Goal: Task Accomplishment & Management: Complete application form

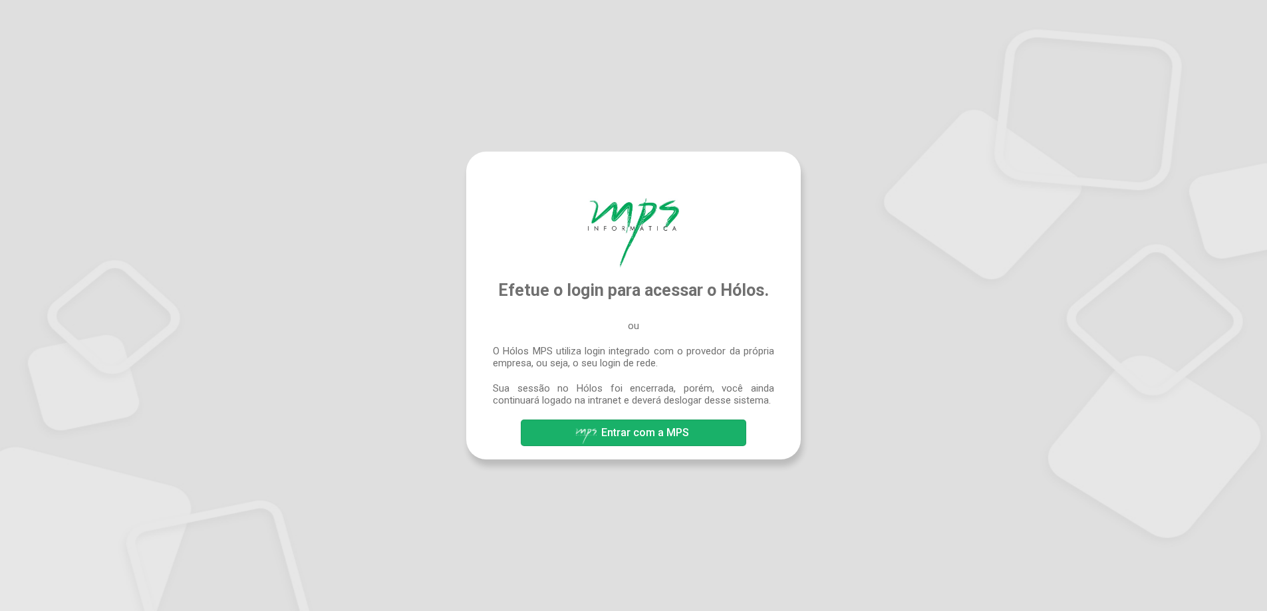
click at [670, 439] on span "Entrar com a MPS" at bounding box center [645, 432] width 88 height 13
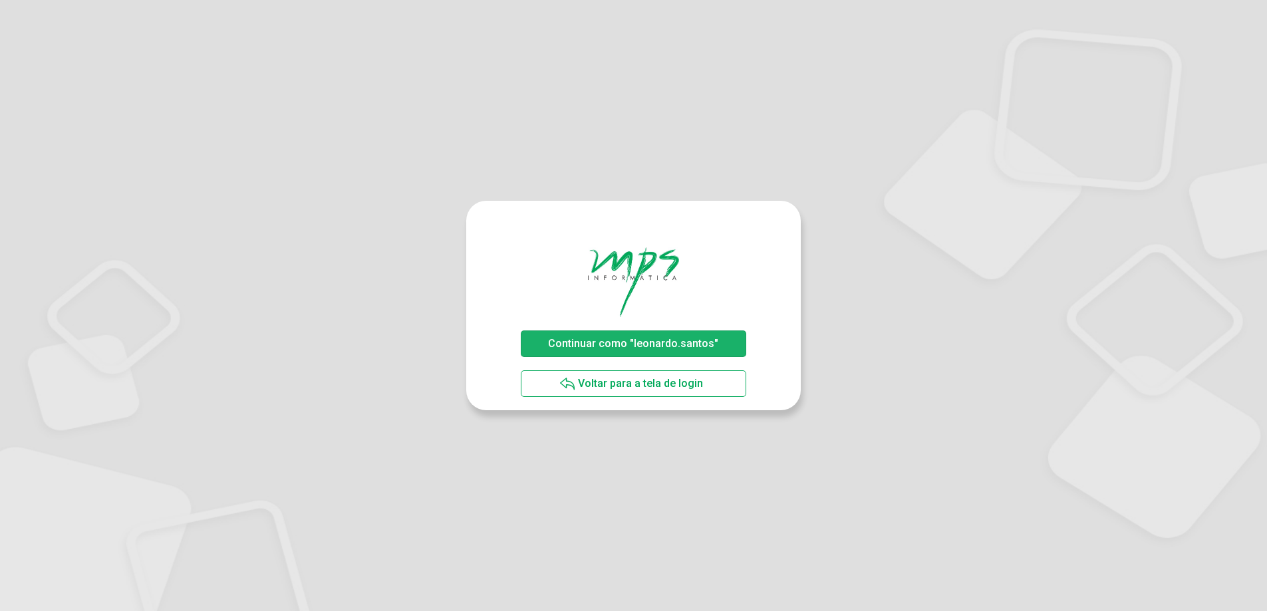
click at [594, 340] on span "Continuar como "leonardo.santos"" at bounding box center [633, 343] width 170 height 13
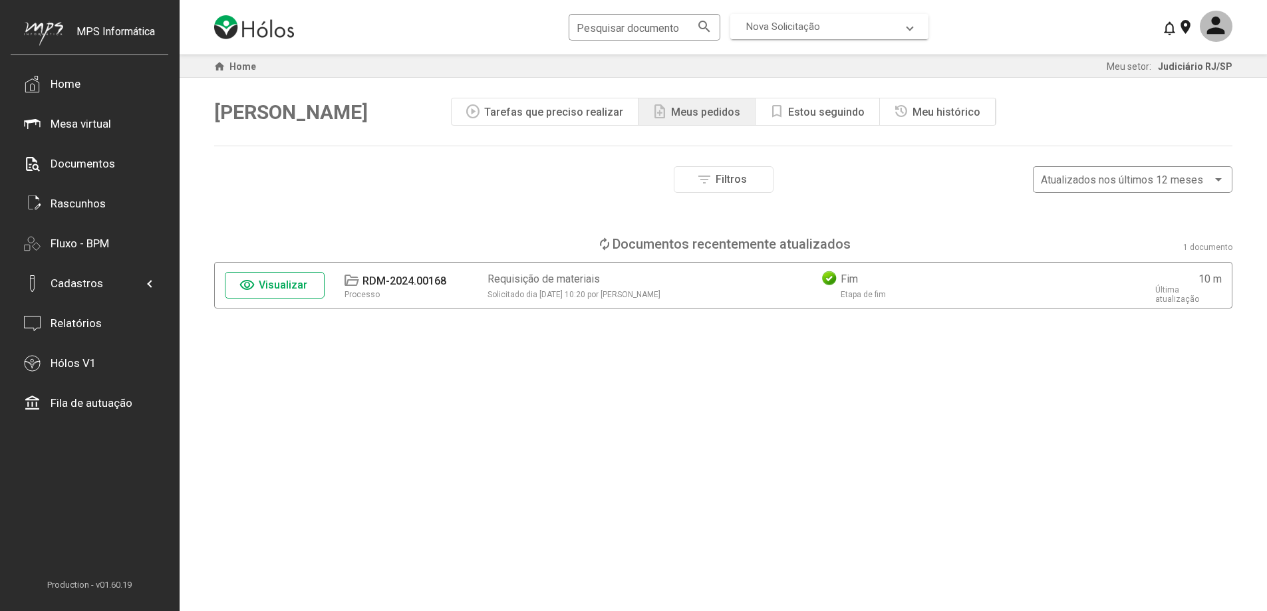
click at [858, 23] on span "Nova Solicitação" at bounding box center [826, 27] width 161 height 12
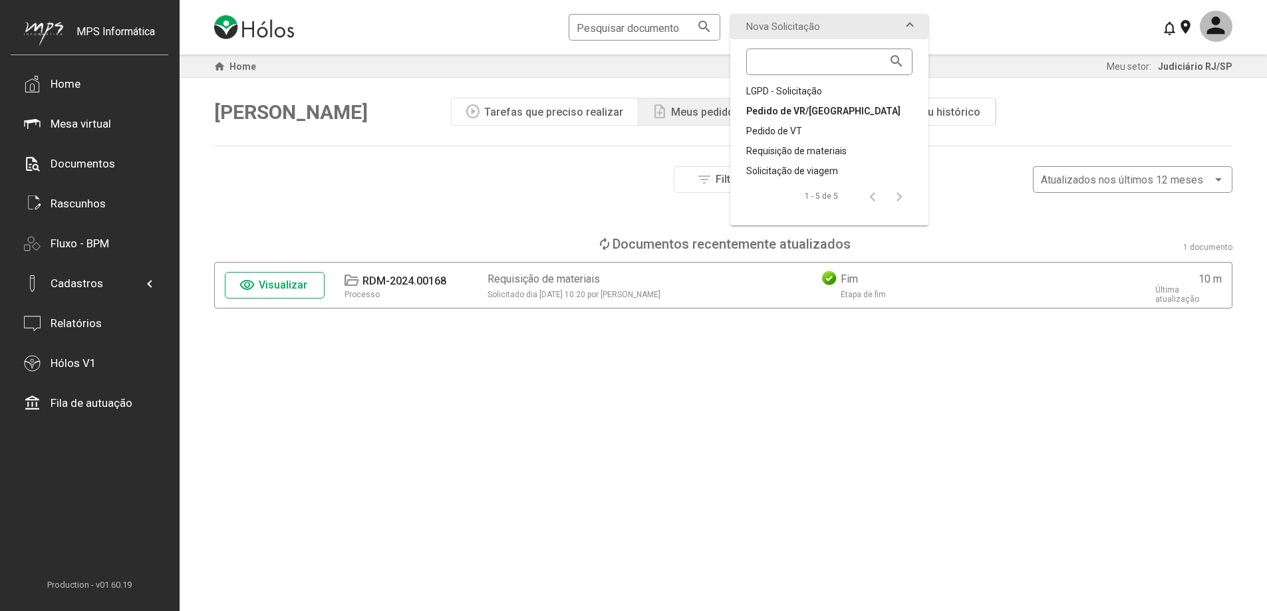
click at [779, 112] on div "Pedido de VR/[GEOGRAPHIC_DATA]" at bounding box center [829, 110] width 166 height 13
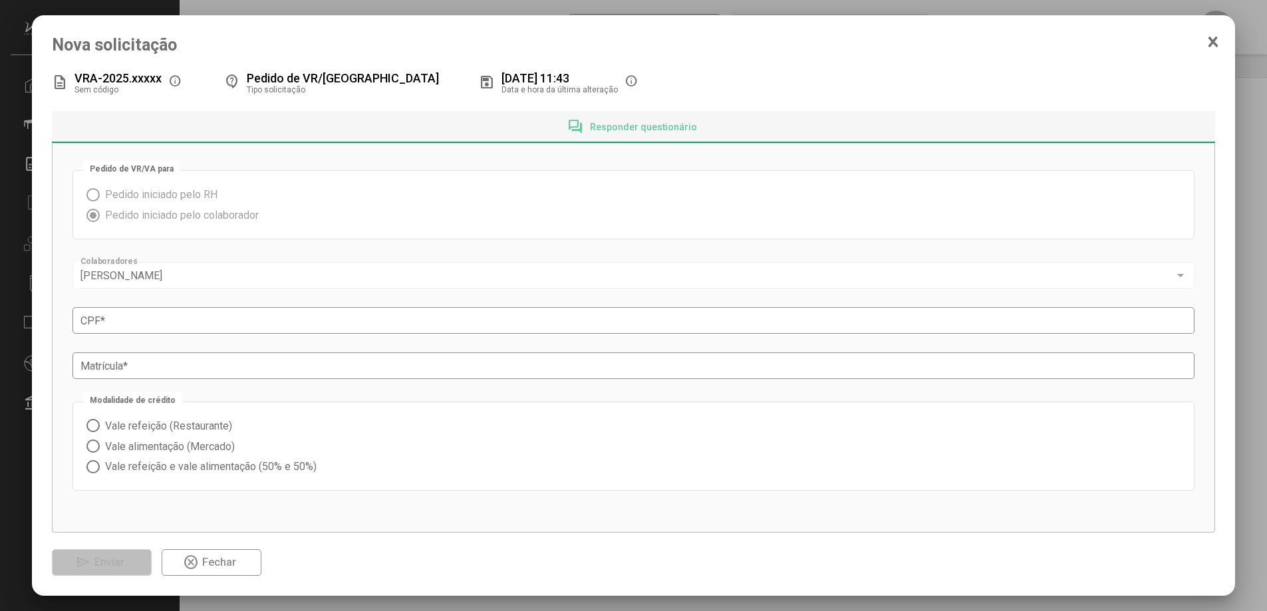
click at [200, 195] on span "Pedido iniciado pelo RH" at bounding box center [159, 194] width 118 height 13
click at [400, 277] on div "Leonardo Santos" at bounding box center [627, 276] width 1094 height 12
click at [165, 321] on input "CPF *" at bounding box center [633, 321] width 1106 height 12
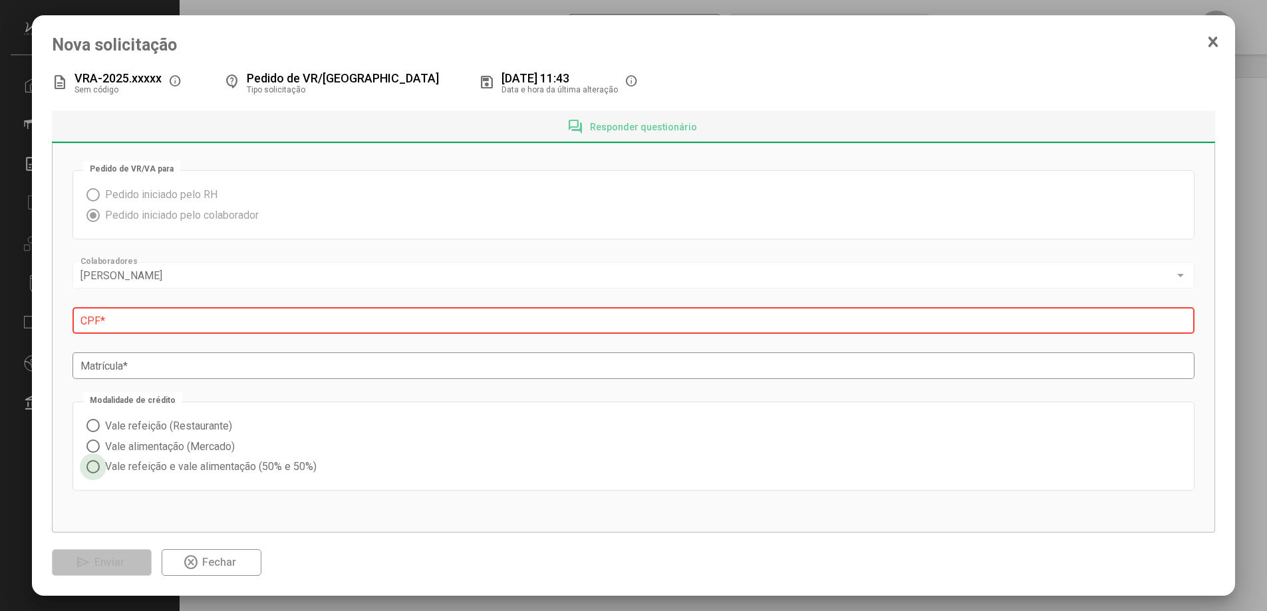
click at [224, 463] on span "Vale refeição e vale alimentação (50% e 50%)" at bounding box center [208, 466] width 217 height 13
click at [182, 374] on div "Matrícula *" at bounding box center [633, 364] width 1106 height 29
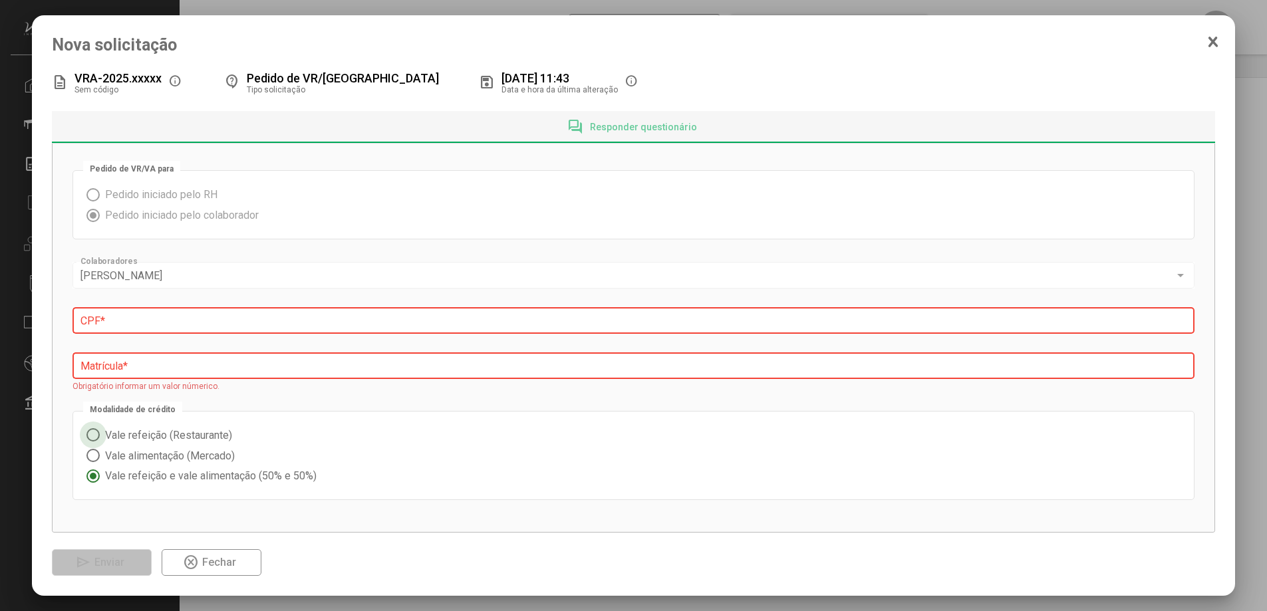
click at [163, 433] on span "Vale refeição (Restaurante)" at bounding box center [166, 435] width 132 height 13
click at [162, 453] on span "Vale alimentação (Mercado)" at bounding box center [167, 455] width 135 height 13
click at [162, 477] on span "Vale refeição e vale alimentação (50% e 50%)" at bounding box center [208, 475] width 217 height 13
click at [206, 318] on input "CPF *" at bounding box center [633, 321] width 1106 height 12
click at [672, 132] on span "Responder questionário" at bounding box center [643, 127] width 107 height 11
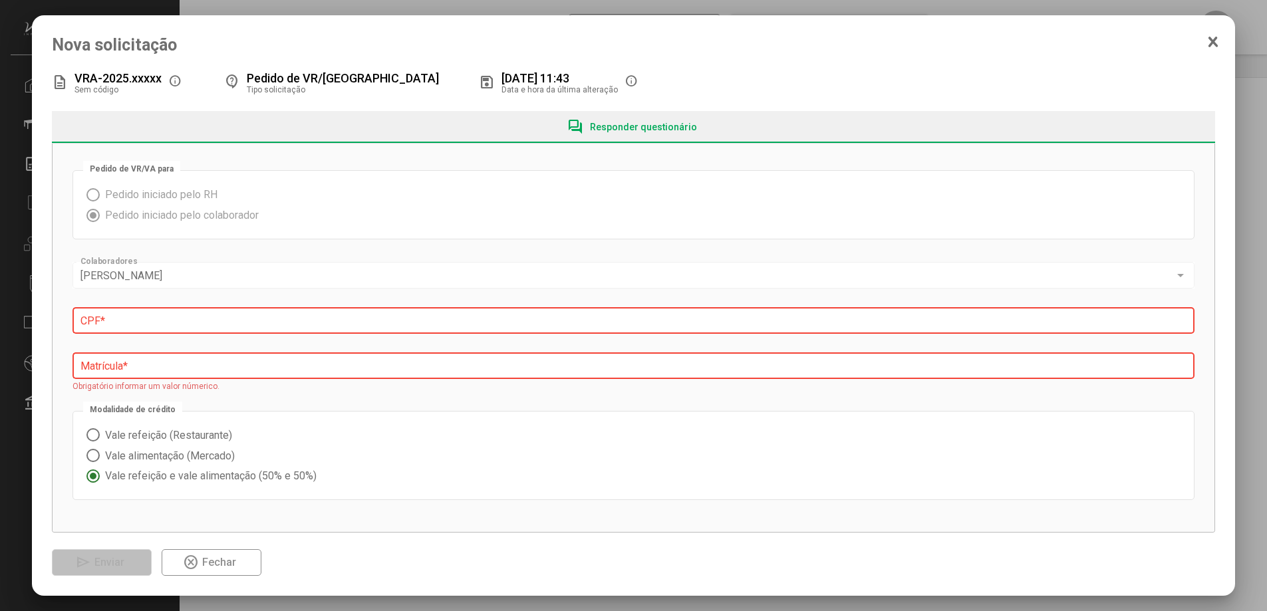
click at [645, 135] on div "forum Responder questionário" at bounding box center [633, 127] width 133 height 16
click at [221, 568] on span "Fechar" at bounding box center [219, 562] width 34 height 13
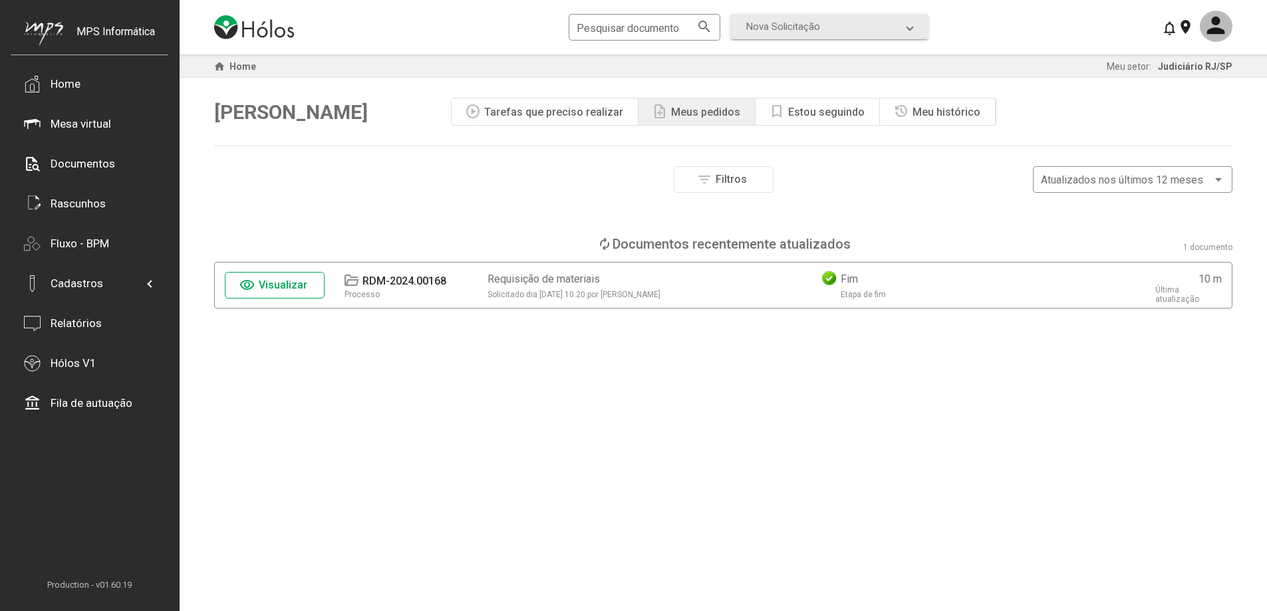
click at [300, 289] on span "Visualizar" at bounding box center [283, 285] width 49 height 13
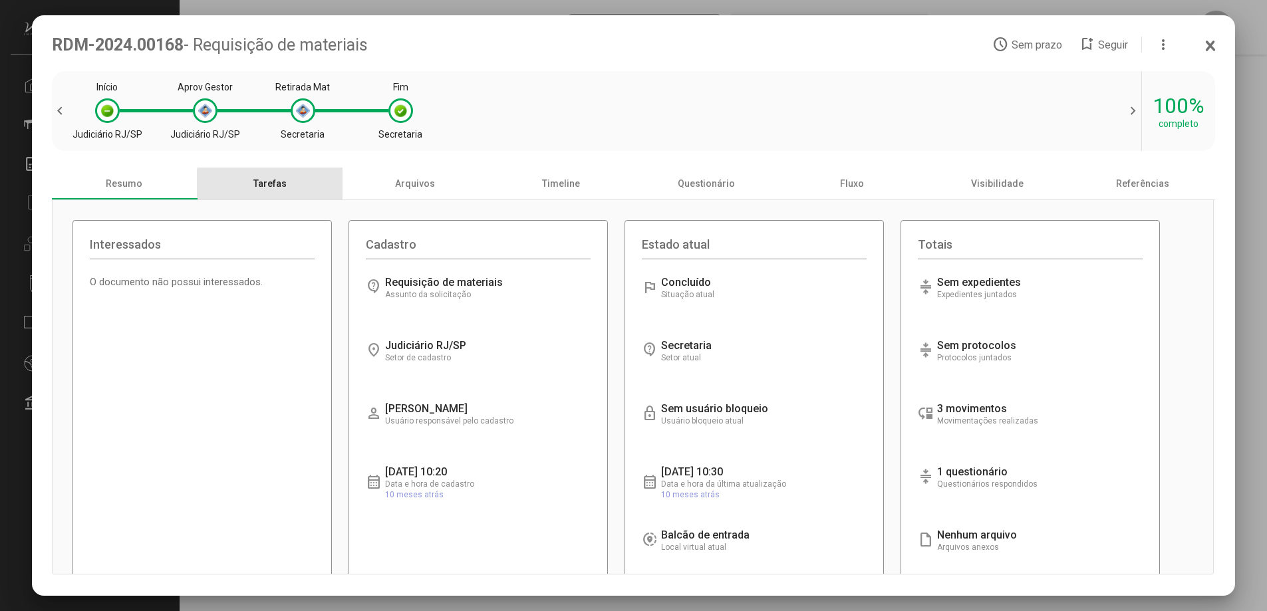
click at [298, 187] on div "Tarefas" at bounding box center [270, 184] width 146 height 32
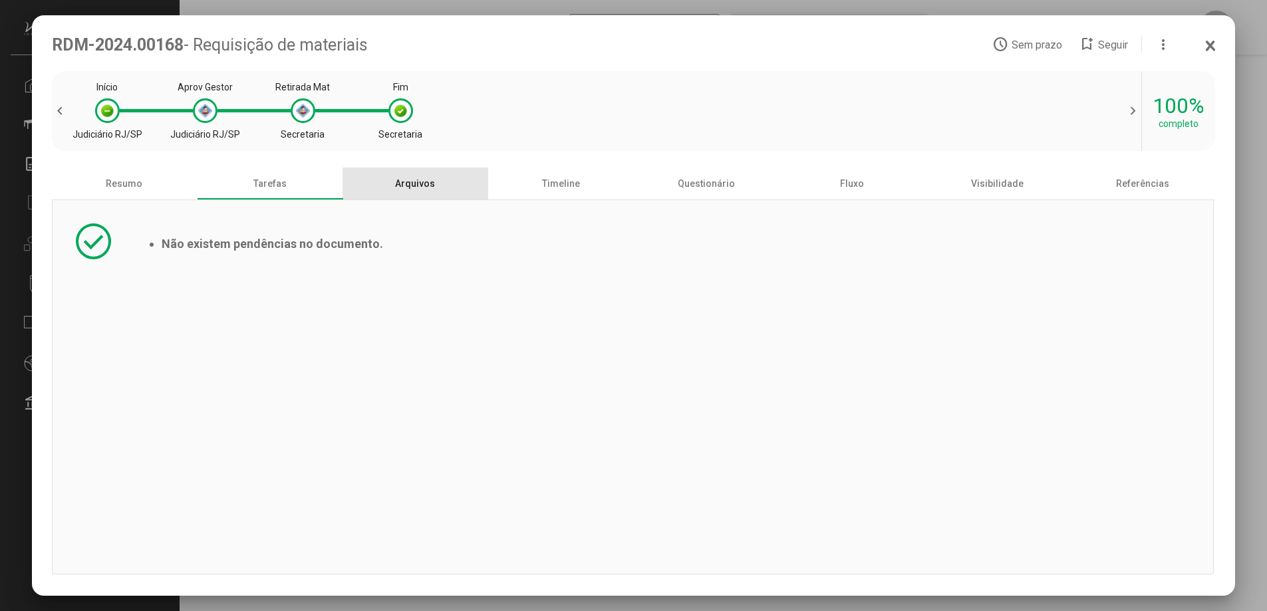
click at [434, 189] on div "Arquivos" at bounding box center [415, 184] width 146 height 32
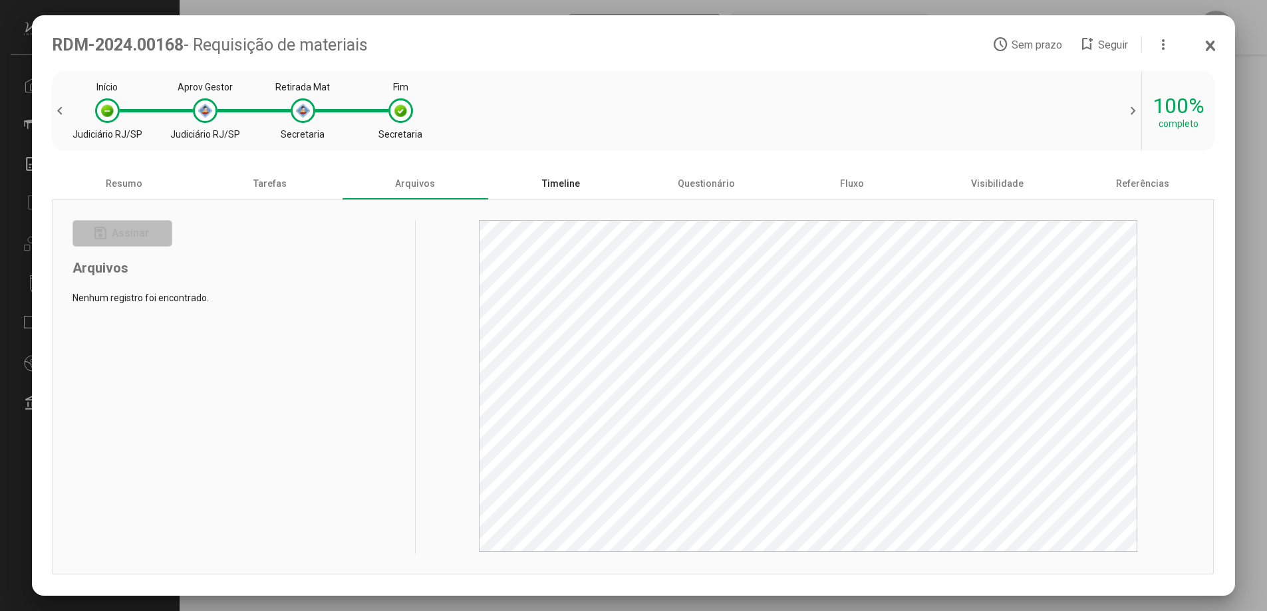
click at [552, 182] on div "Timeline" at bounding box center [561, 184] width 146 height 32
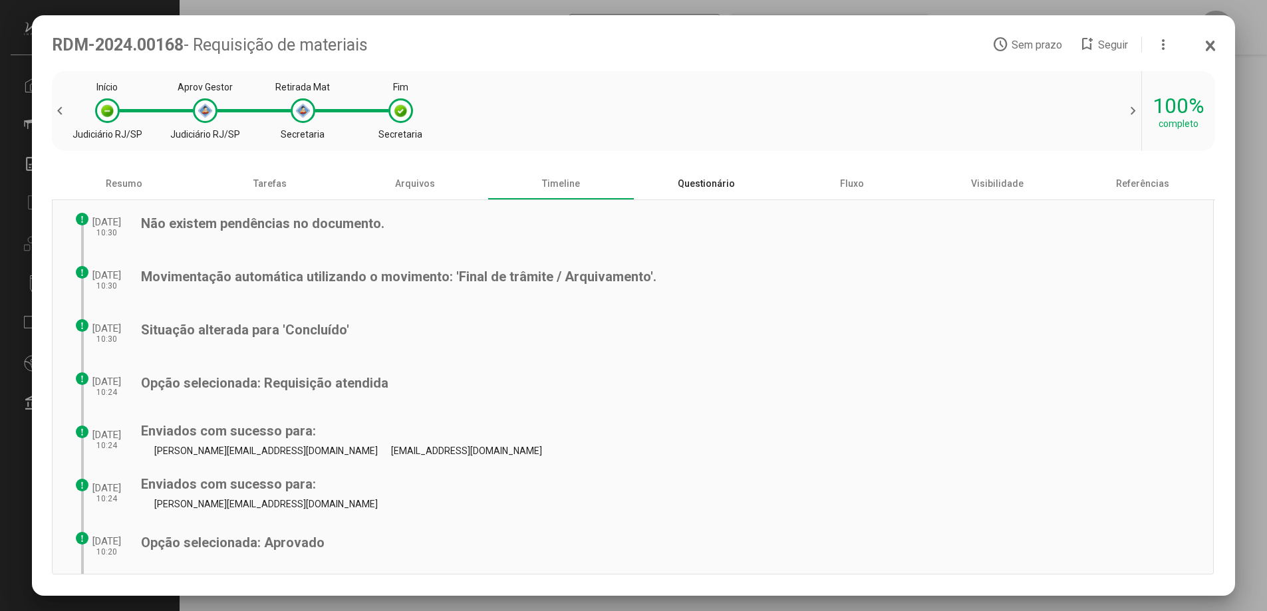
click at [707, 187] on div "Questionário" at bounding box center [707, 184] width 146 height 32
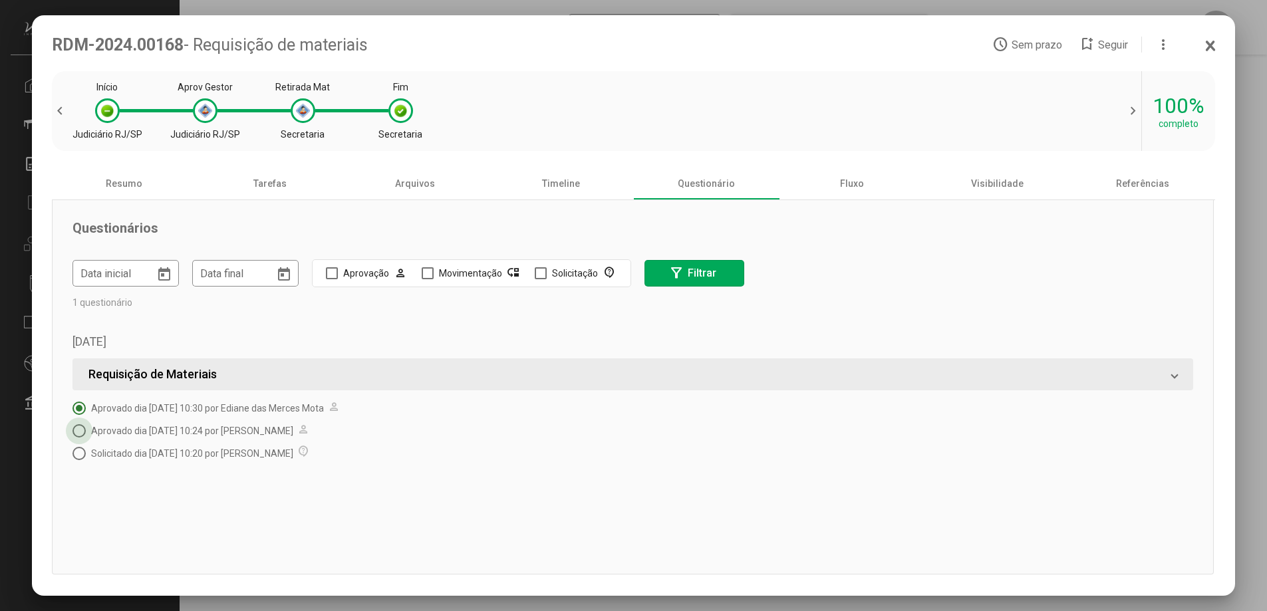
click at [263, 431] on span "Aprovado dia 21/10/2024 às 10:24 por Joao Paulo Gabardo" at bounding box center [192, 431] width 202 height 11
click at [180, 455] on span "Solicitado dia 21/10/2024 às 10:20 por Leonardo Moreira dos Santos" at bounding box center [192, 453] width 202 height 11
click at [260, 414] on span "Aprovado dia 21/10/2024 às 10:30 por Ediane das Merces Mota" at bounding box center [207, 408] width 233 height 11
click at [848, 192] on div "Fluxo" at bounding box center [852, 184] width 146 height 32
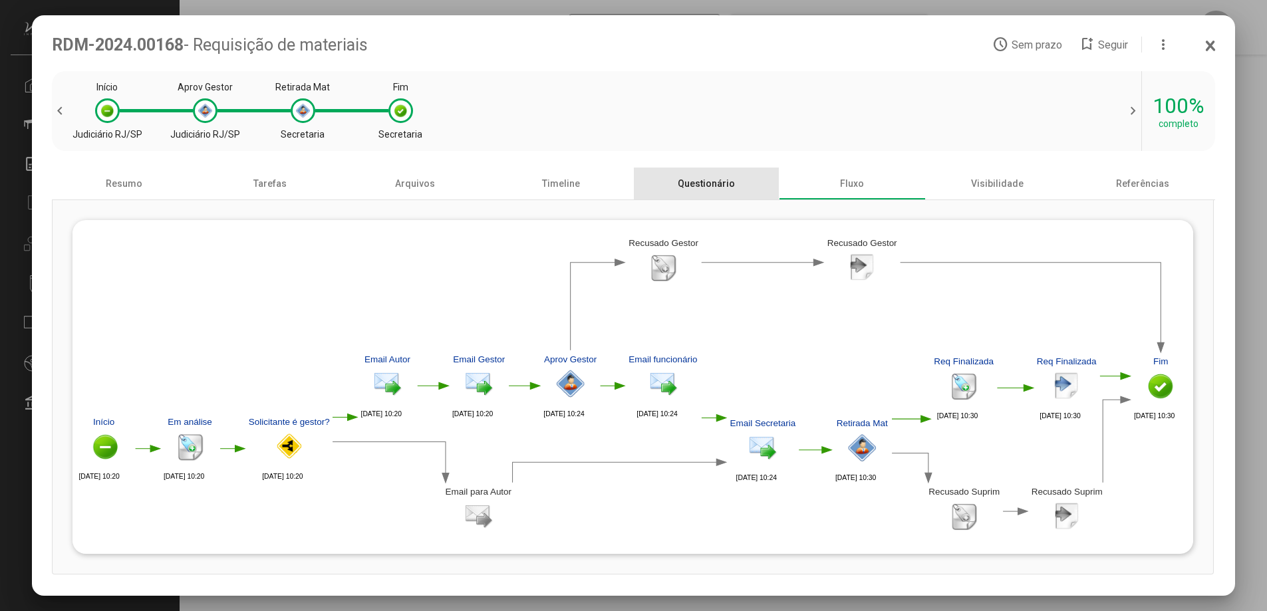
click at [711, 189] on div "Questionário" at bounding box center [707, 184] width 146 height 32
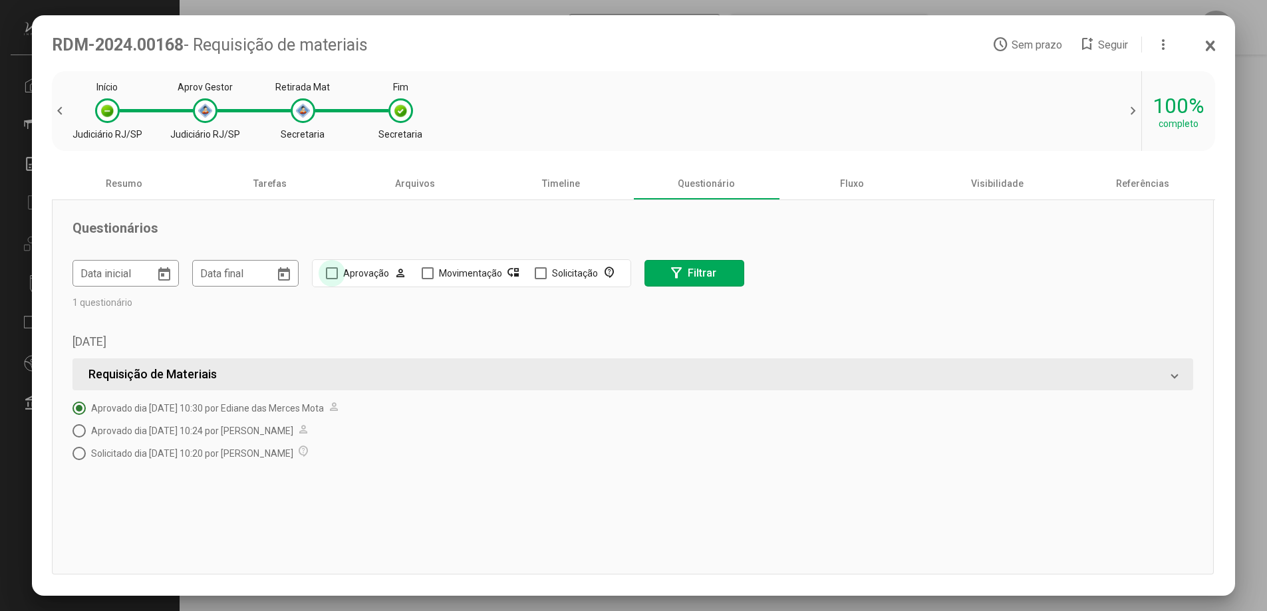
click at [350, 276] on div "Aprovação person" at bounding box center [375, 273] width 65 height 16
click at [709, 283] on span "filter_alt Filtrar" at bounding box center [693, 273] width 51 height 23
click at [461, 275] on div "Movimentação move_down" at bounding box center [480, 273] width 82 height 16
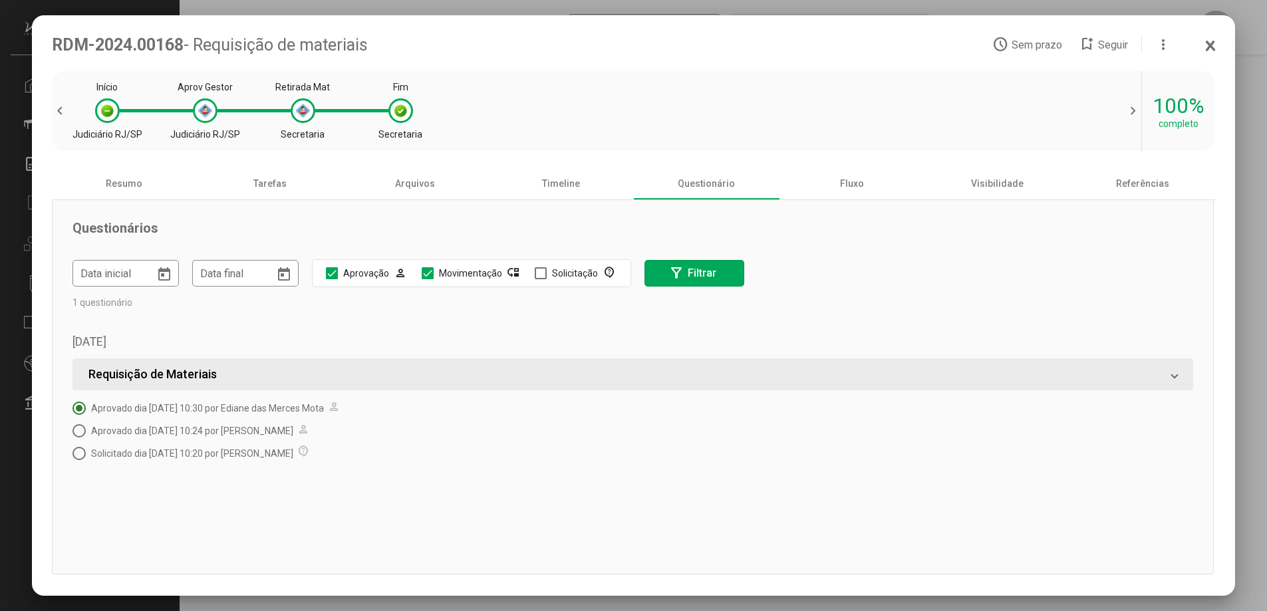
click at [364, 279] on div "Aprovação person" at bounding box center [375, 273] width 65 height 16
click at [676, 281] on mat-icon "filter_alt" at bounding box center [676, 273] width 16 height 16
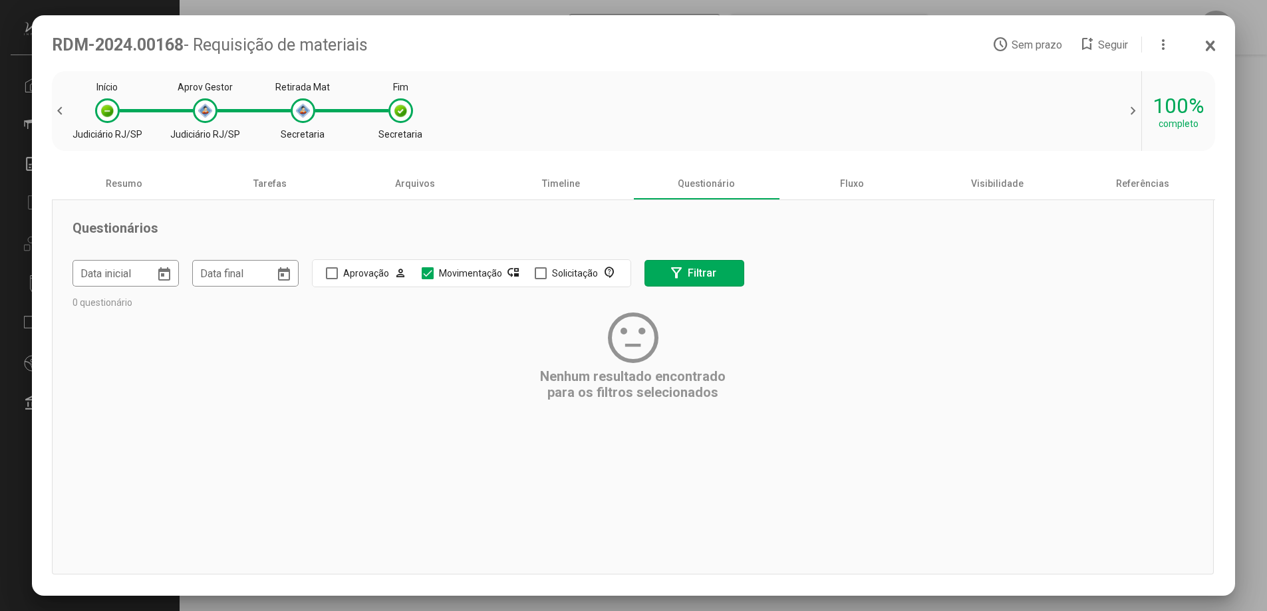
click at [467, 275] on div "Movimentação move_down" at bounding box center [480, 273] width 82 height 16
click at [664, 277] on button "filter_alt Filtrar" at bounding box center [694, 273] width 100 height 27
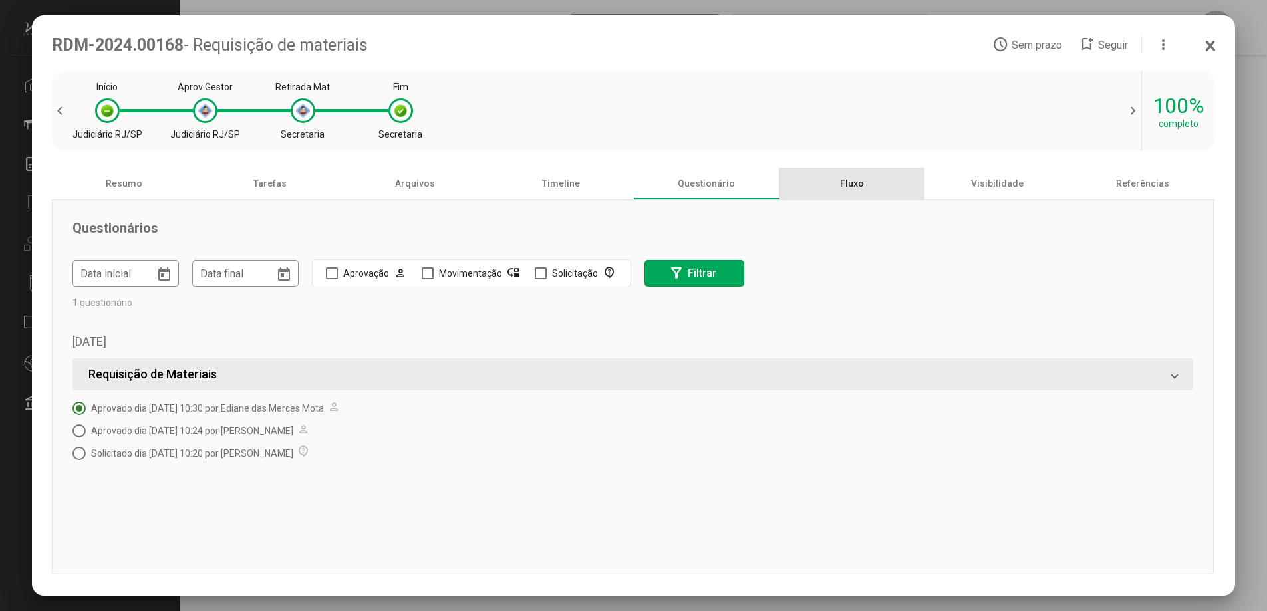
click at [860, 181] on div "Fluxo" at bounding box center [852, 184] width 146 height 32
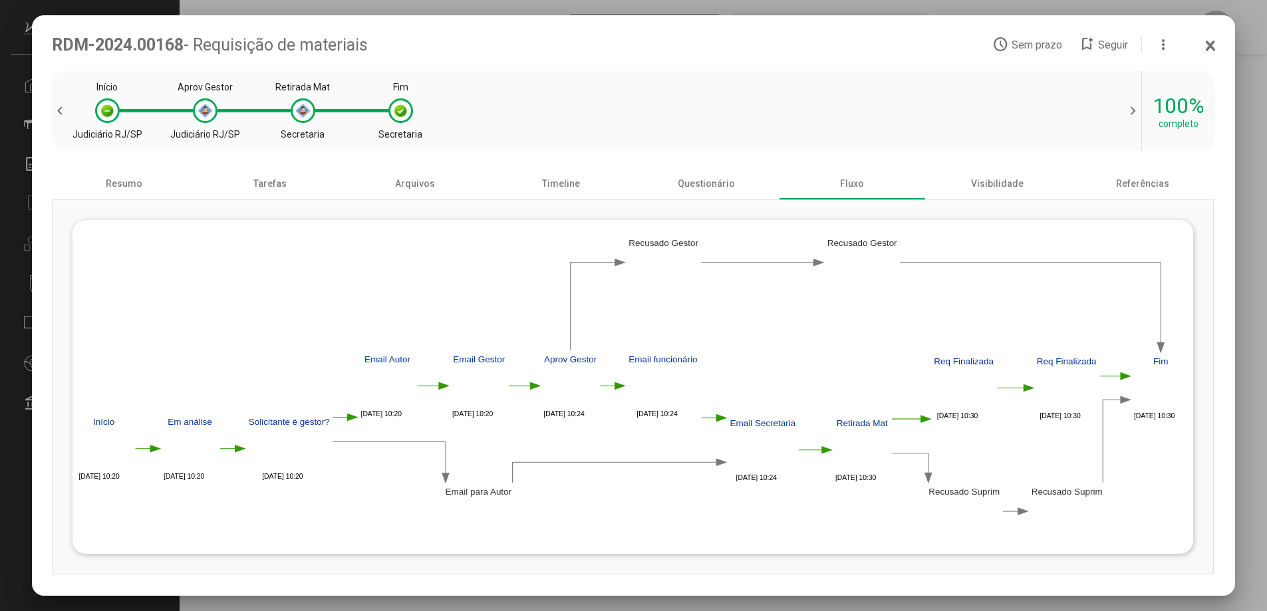
click at [721, 420] on polygon at bounding box center [721, 418] width 10 height 7
click at [763, 451] on image at bounding box center [762, 451] width 27 height 35
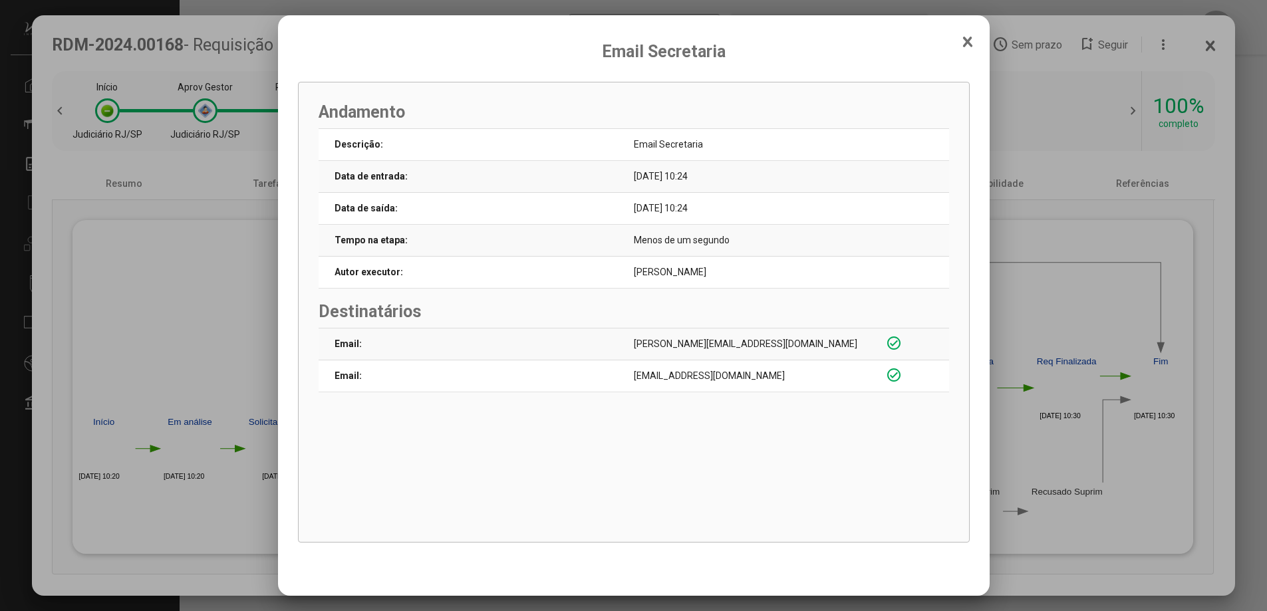
click at [967, 41] on icon at bounding box center [966, 41] width 7 height 9
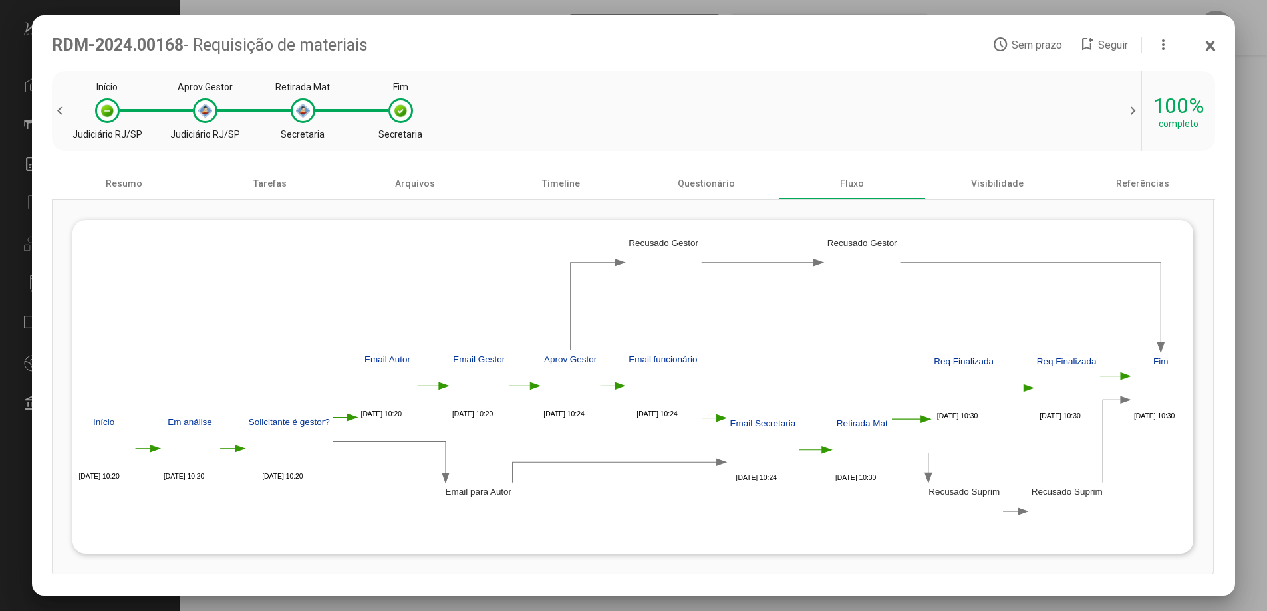
click at [879, 453] on polygon at bounding box center [632, 387] width 1121 height 312
click at [866, 449] on image at bounding box center [861, 451] width 27 height 35
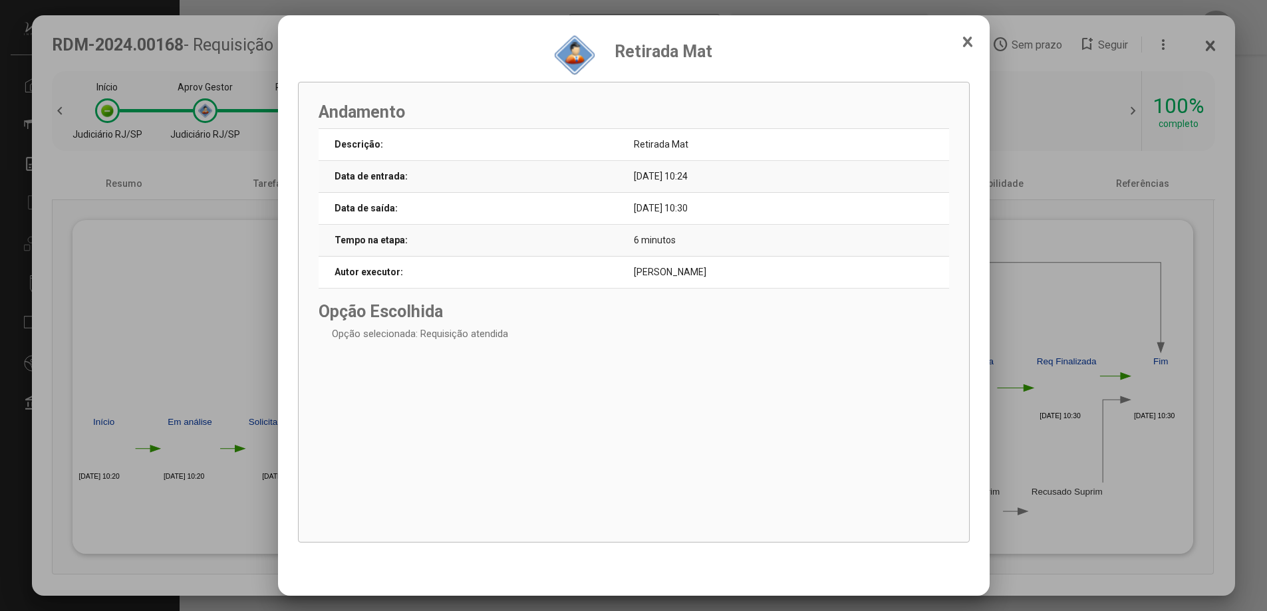
click at [970, 40] on icon at bounding box center [967, 41] width 11 height 13
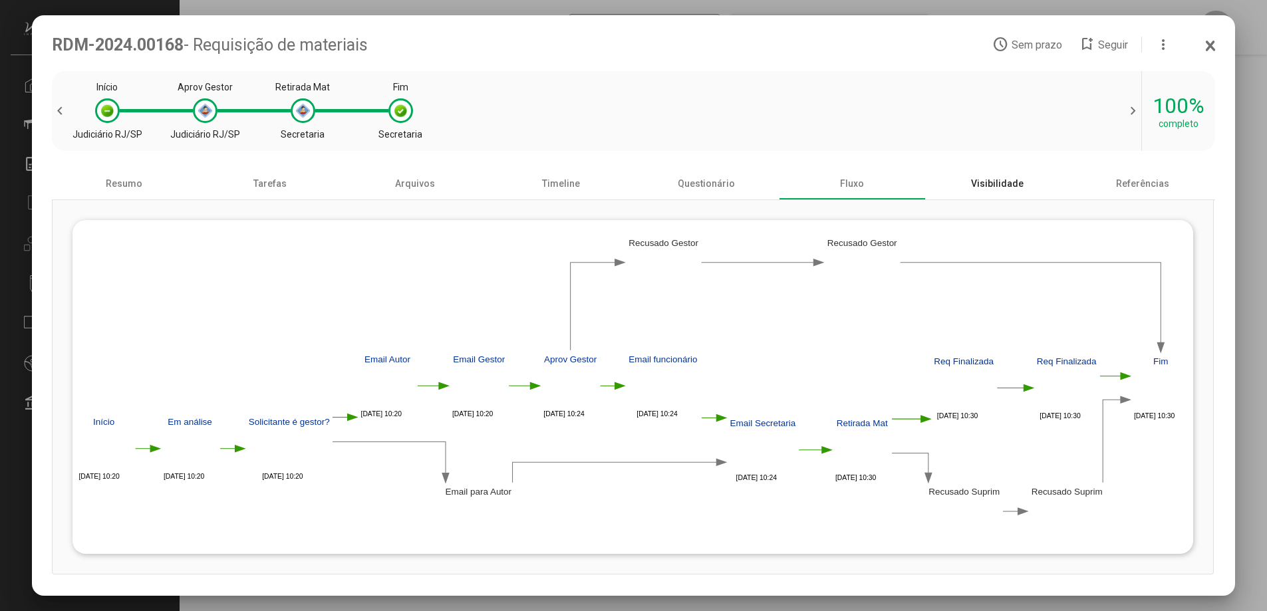
click at [993, 194] on div "Visibilidade" at bounding box center [997, 184] width 146 height 32
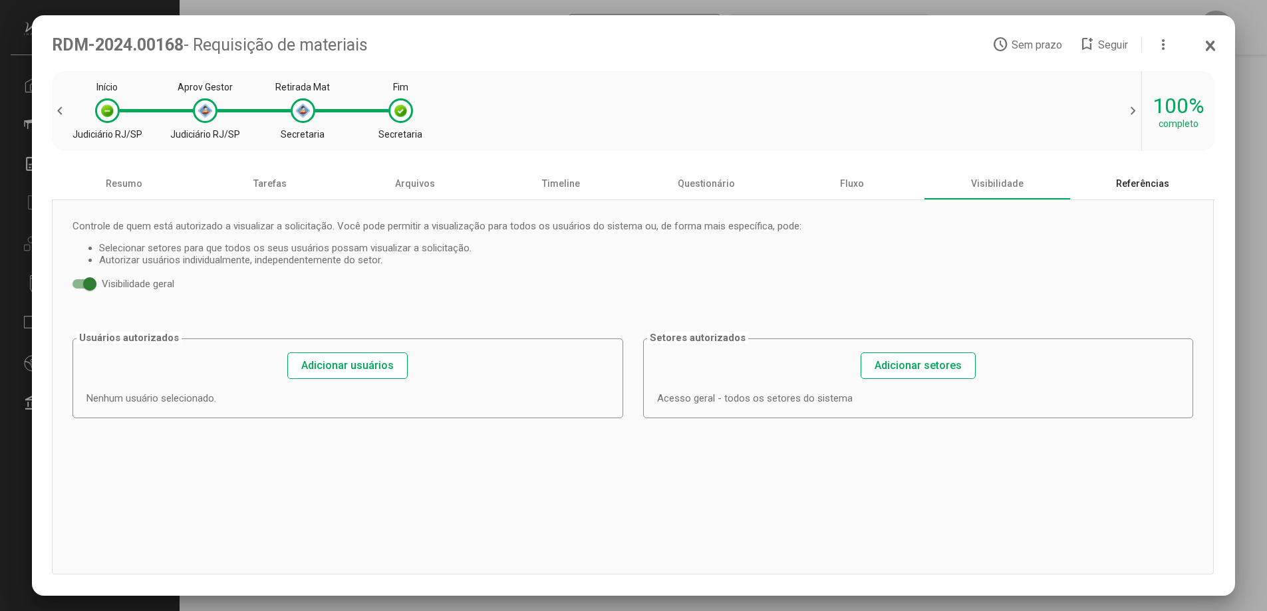
click at [1129, 182] on div "Referências" at bounding box center [1143, 184] width 146 height 32
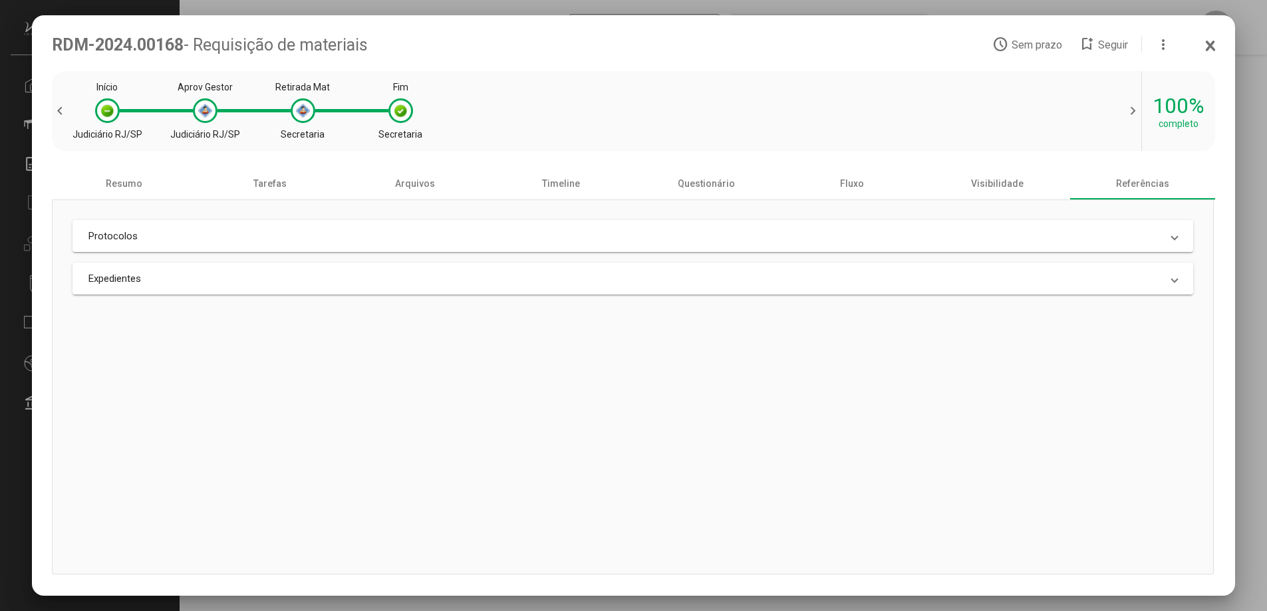
click at [1130, 116] on span "chevron_right" at bounding box center [1131, 111] width 20 height 16
click at [1173, 119] on div "completo" at bounding box center [1178, 123] width 40 height 11
click at [277, 238] on mat-panel-title "Protocolos" at bounding box center [624, 236] width 1073 height 12
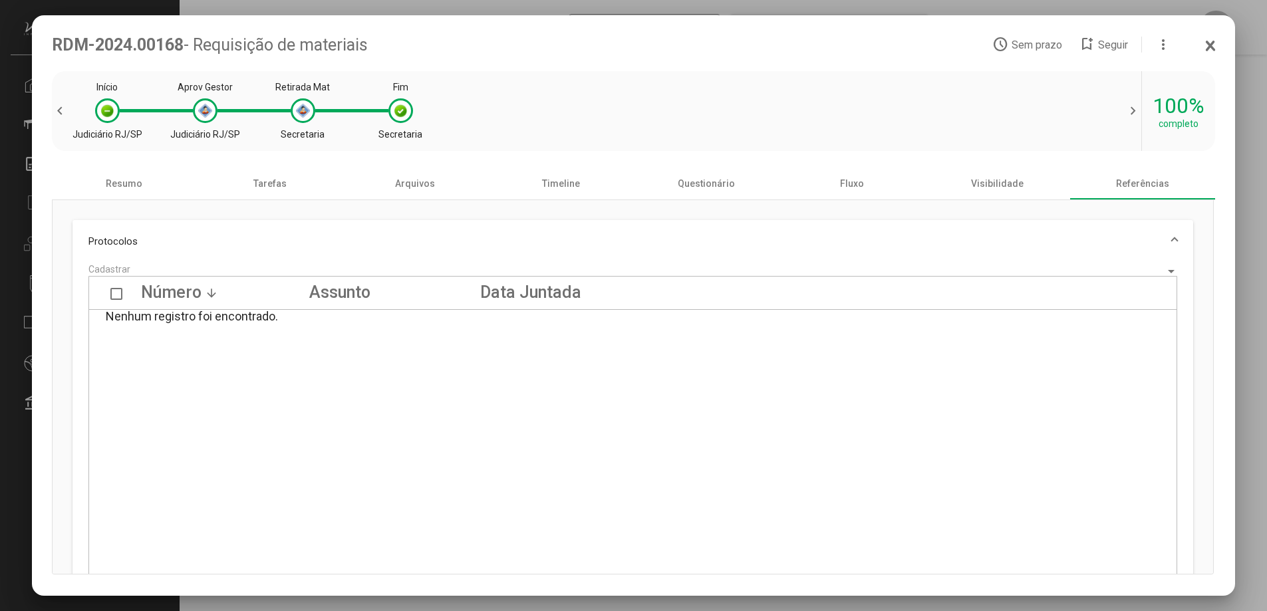
scroll to position [138, 0]
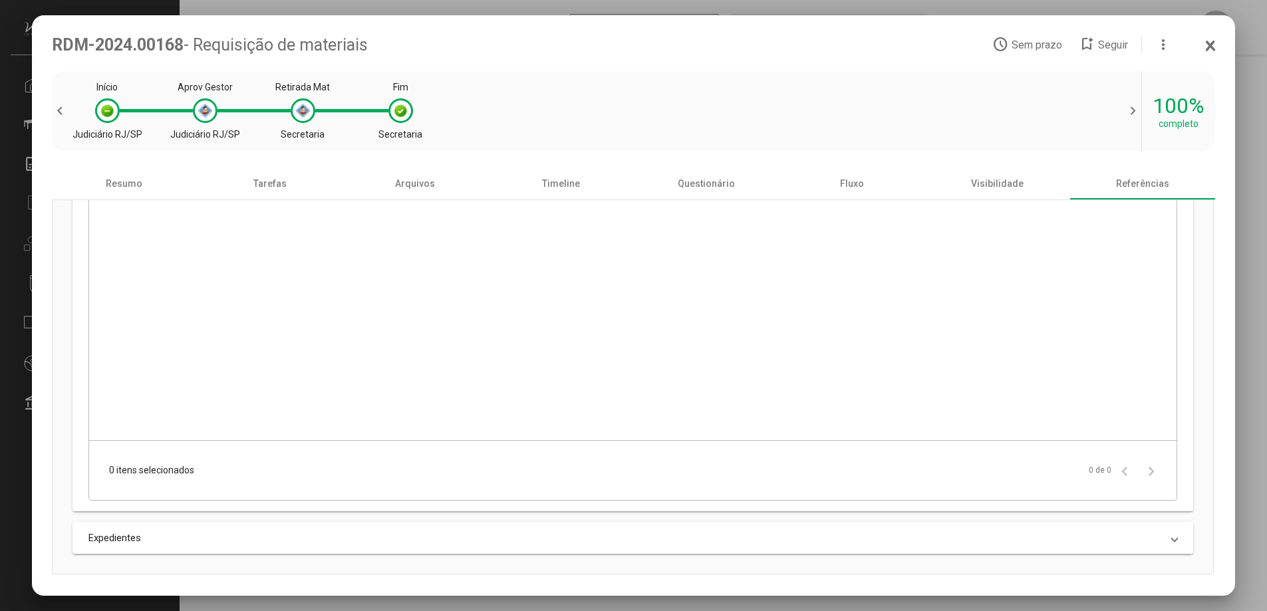
click at [264, 540] on mat-panel-title "Expedientes" at bounding box center [624, 538] width 1073 height 12
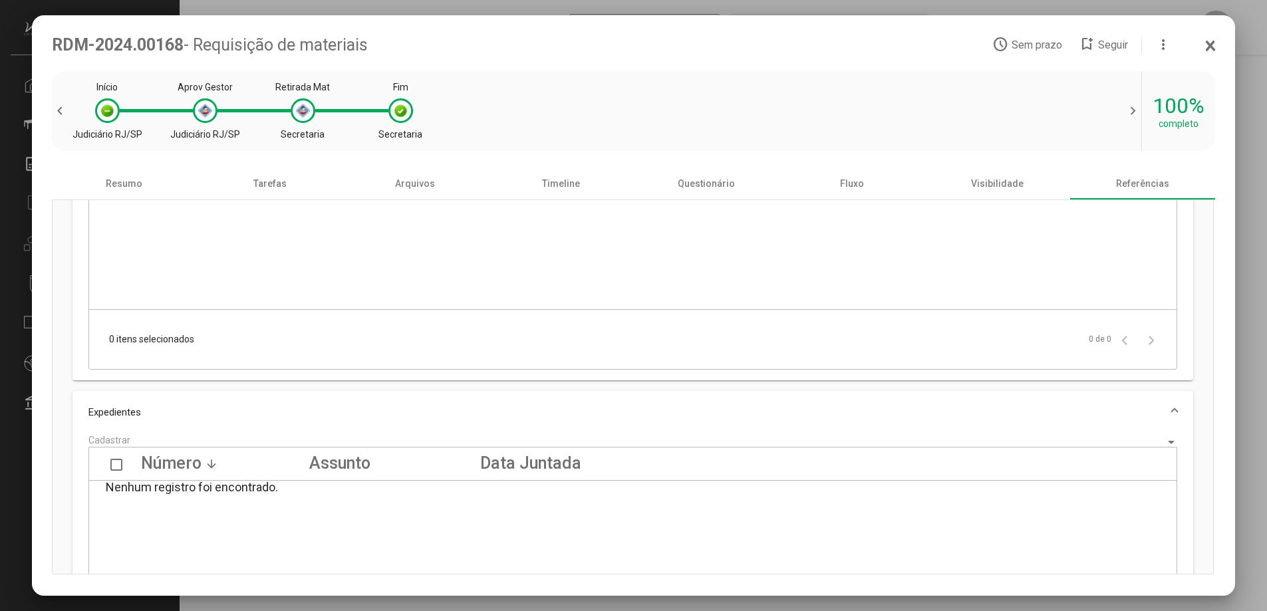
scroll to position [0, 0]
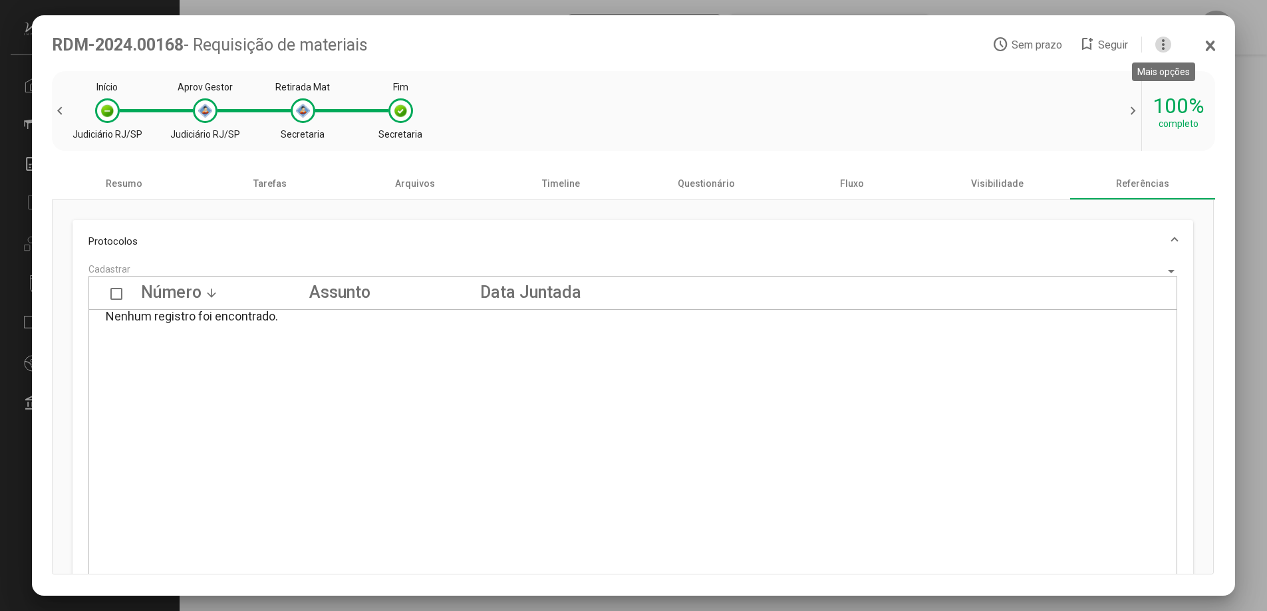
click at [1156, 40] on mat-icon "more_vert" at bounding box center [1163, 45] width 16 height 16
click at [1037, 72] on span at bounding box center [1045, 74] width 24 height 9
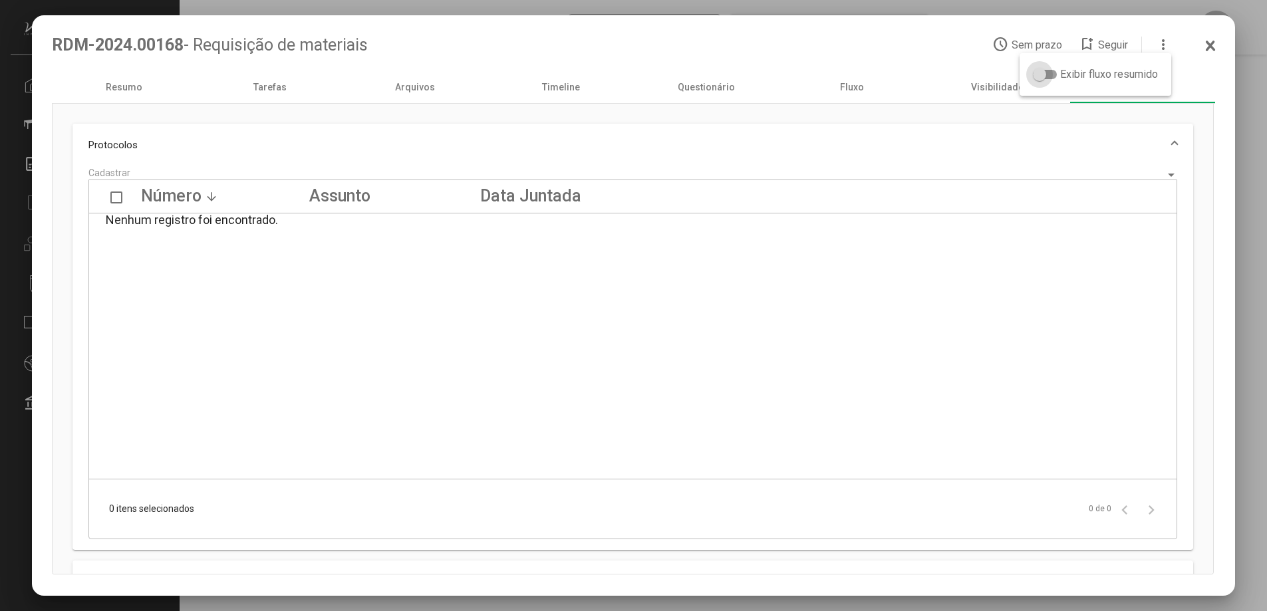
click at [1051, 75] on span at bounding box center [1045, 74] width 24 height 9
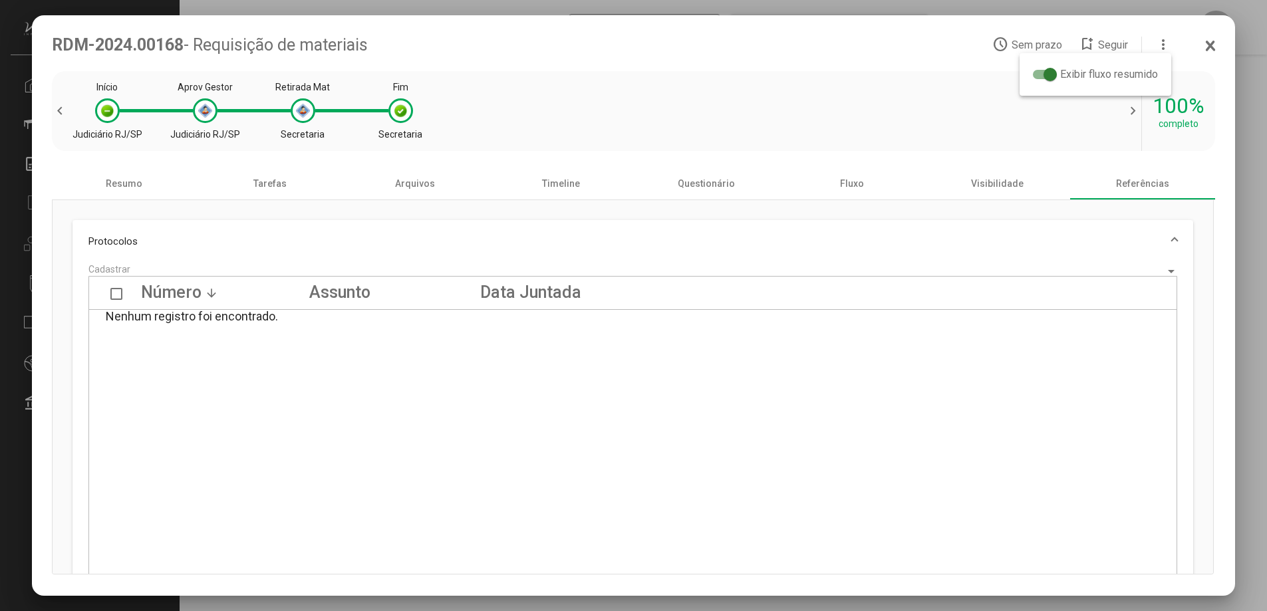
click at [1213, 50] on div at bounding box center [633, 305] width 1267 height 611
click at [1209, 44] on icon at bounding box center [1210, 45] width 7 height 9
